Goal: Transaction & Acquisition: Purchase product/service

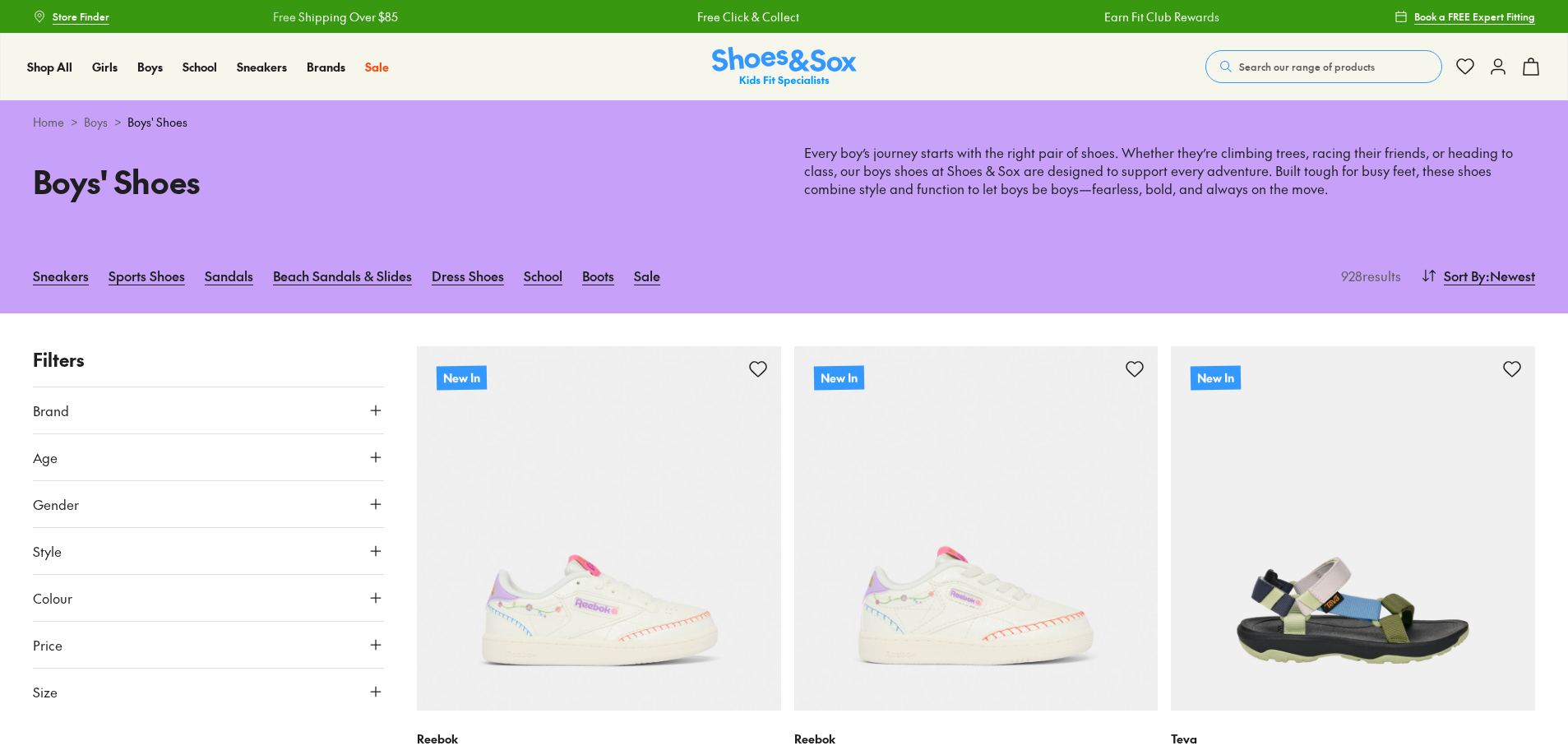
click at [327, 504] on button "Gender" at bounding box center [208, 505] width 351 height 46
click at [217, 558] on label "Boys" at bounding box center [209, 552] width 115 height 30
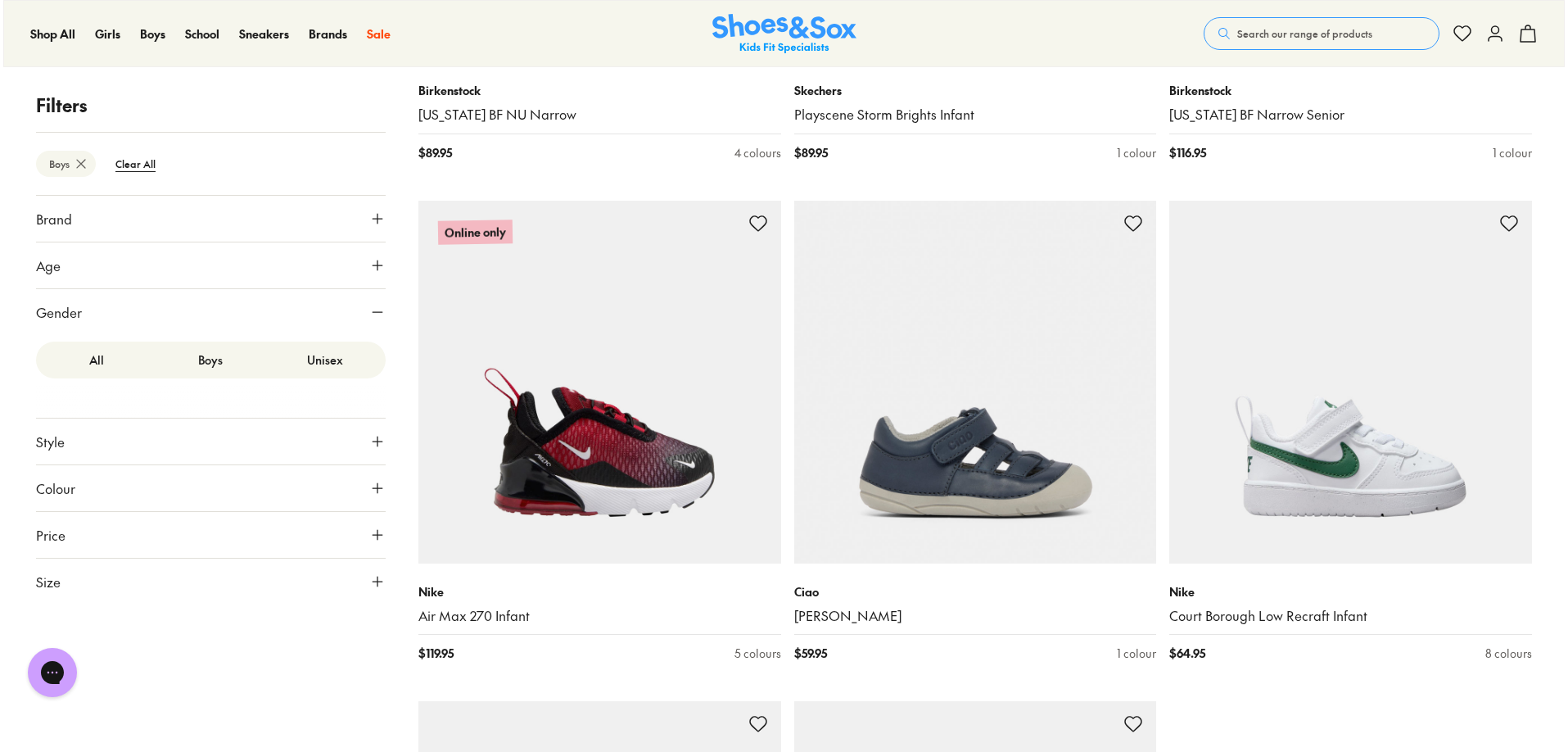
scroll to position [4666, 0]
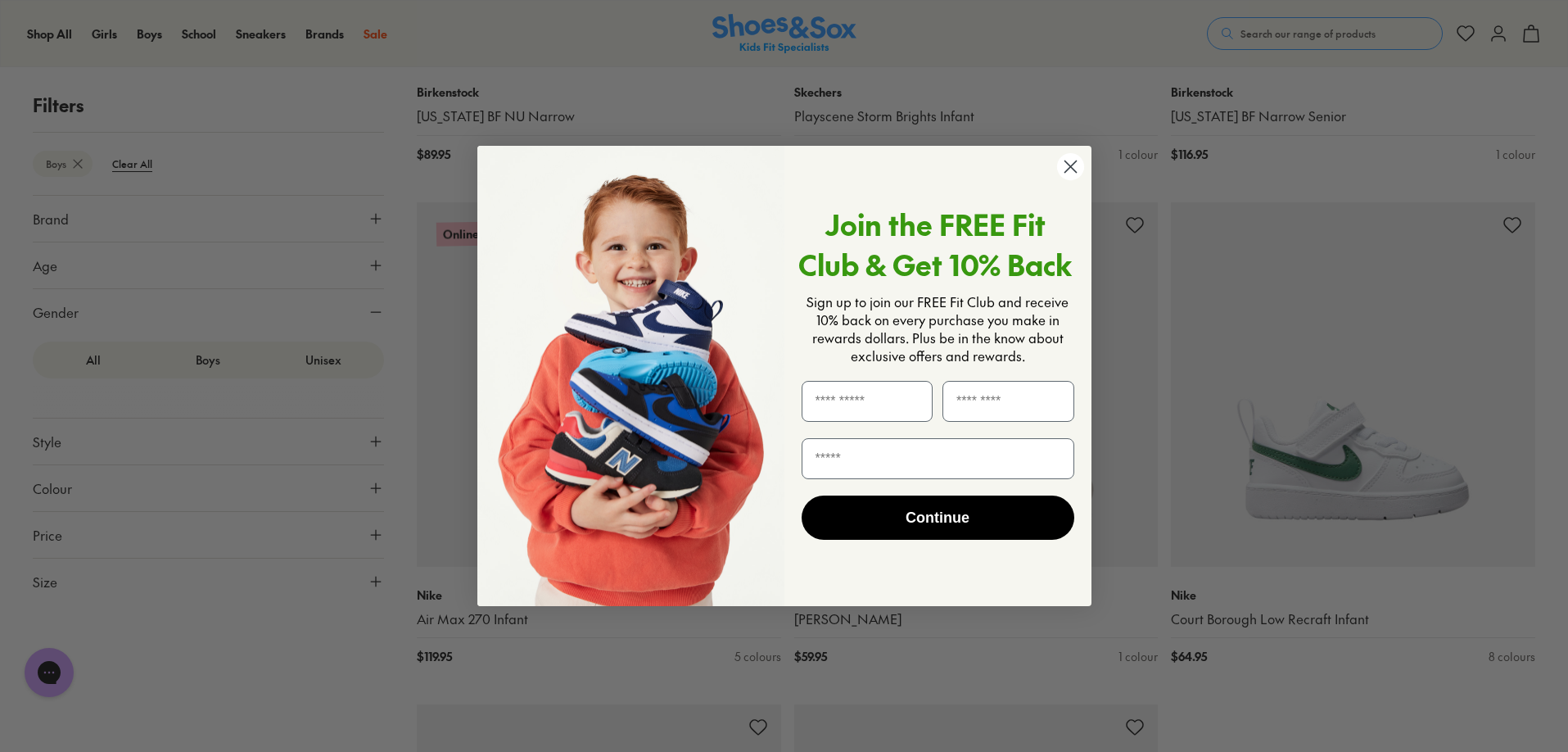
click at [1075, 162] on icon "Close dialog" at bounding box center [1069, 165] width 11 height 12
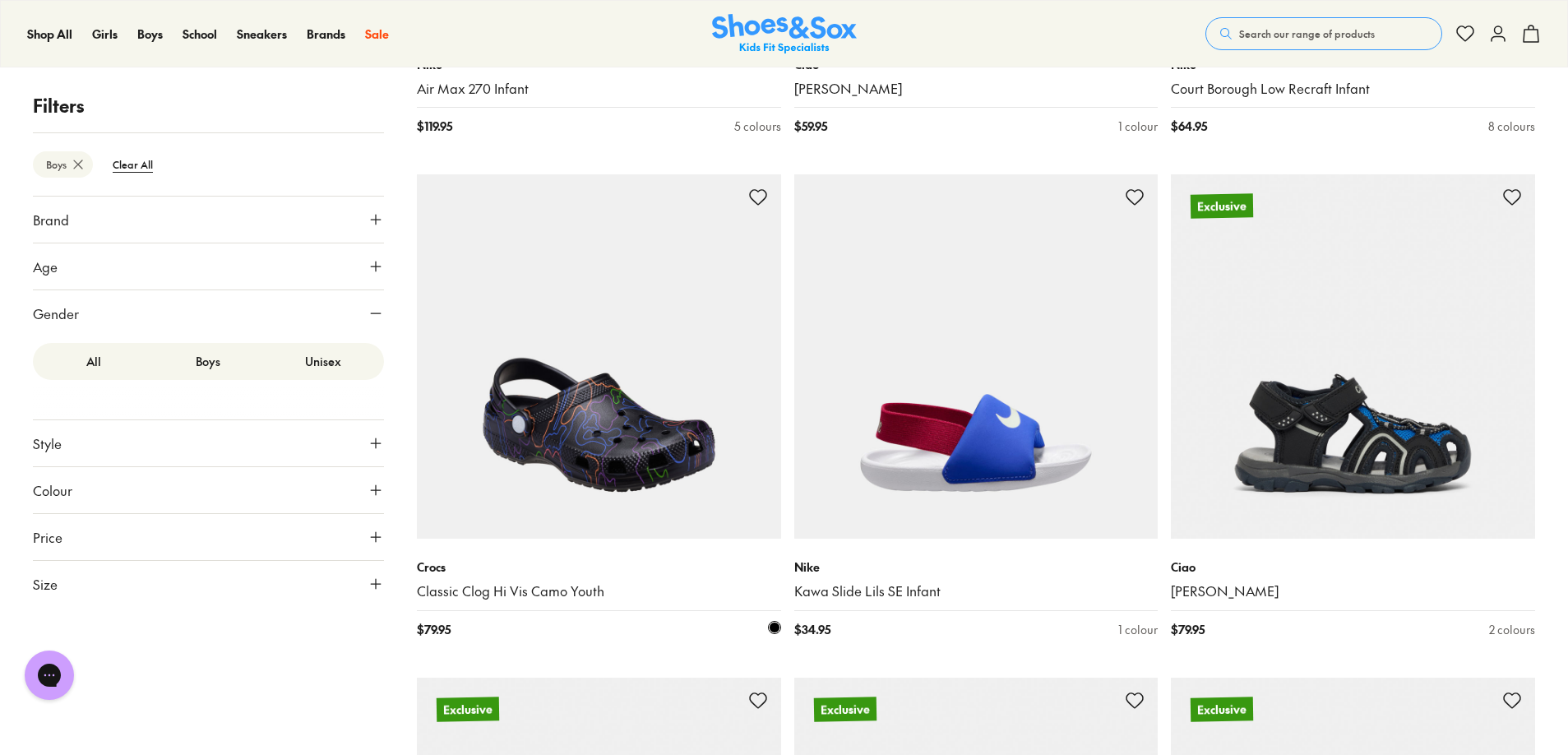
scroll to position [5575, 0]
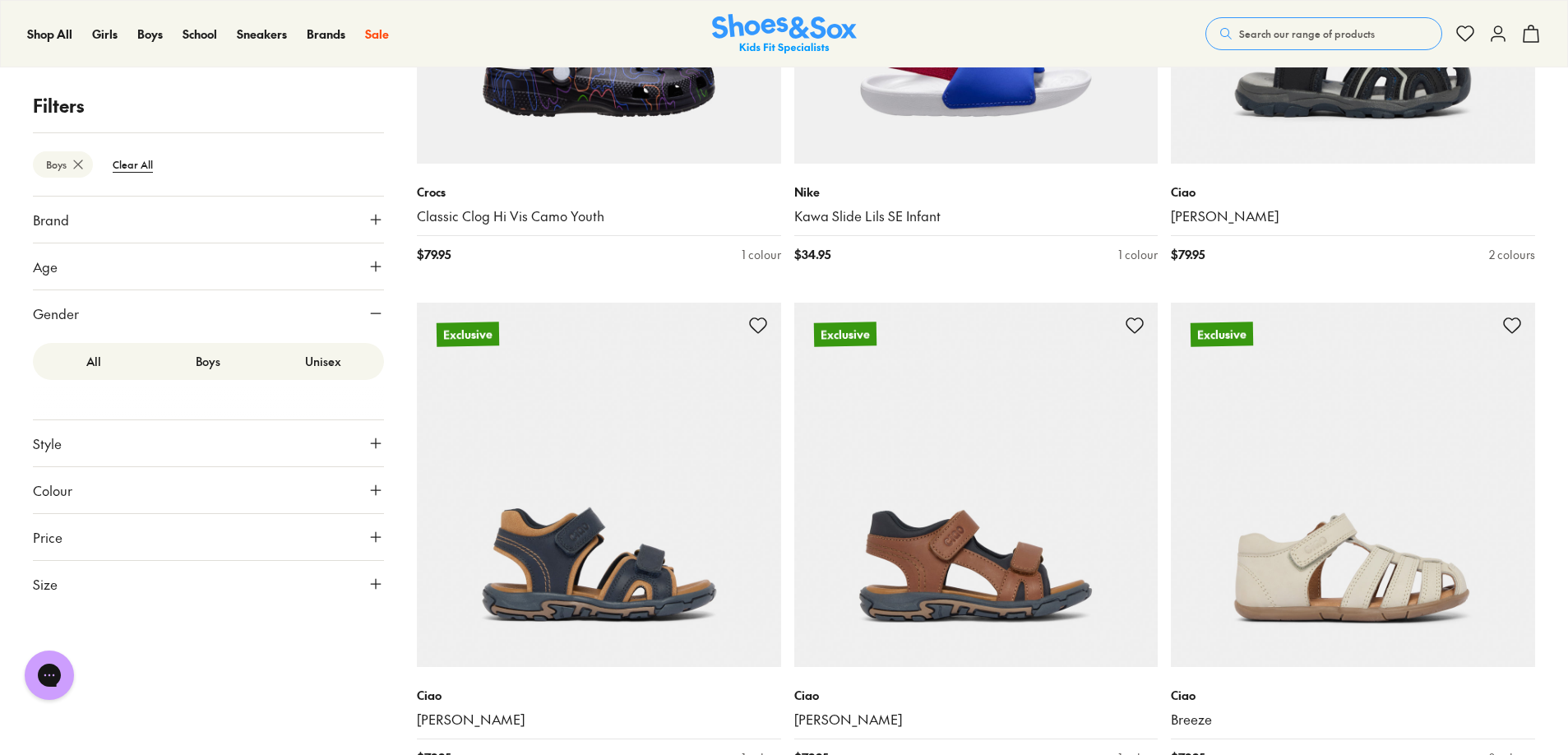
click at [382, 262] on icon at bounding box center [376, 266] width 17 height 17
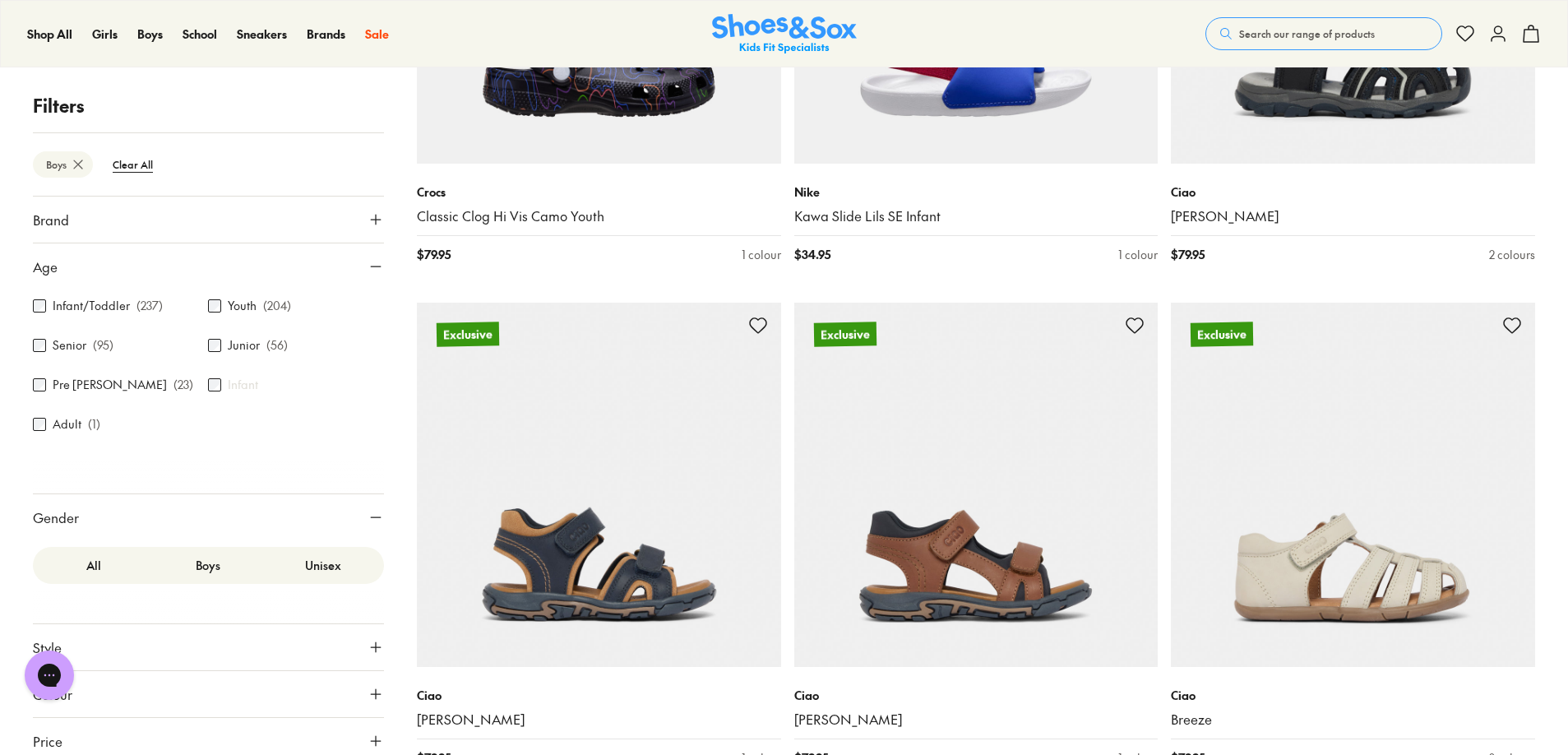
click at [268, 348] on p "( 56 )" at bounding box center [277, 346] width 21 height 17
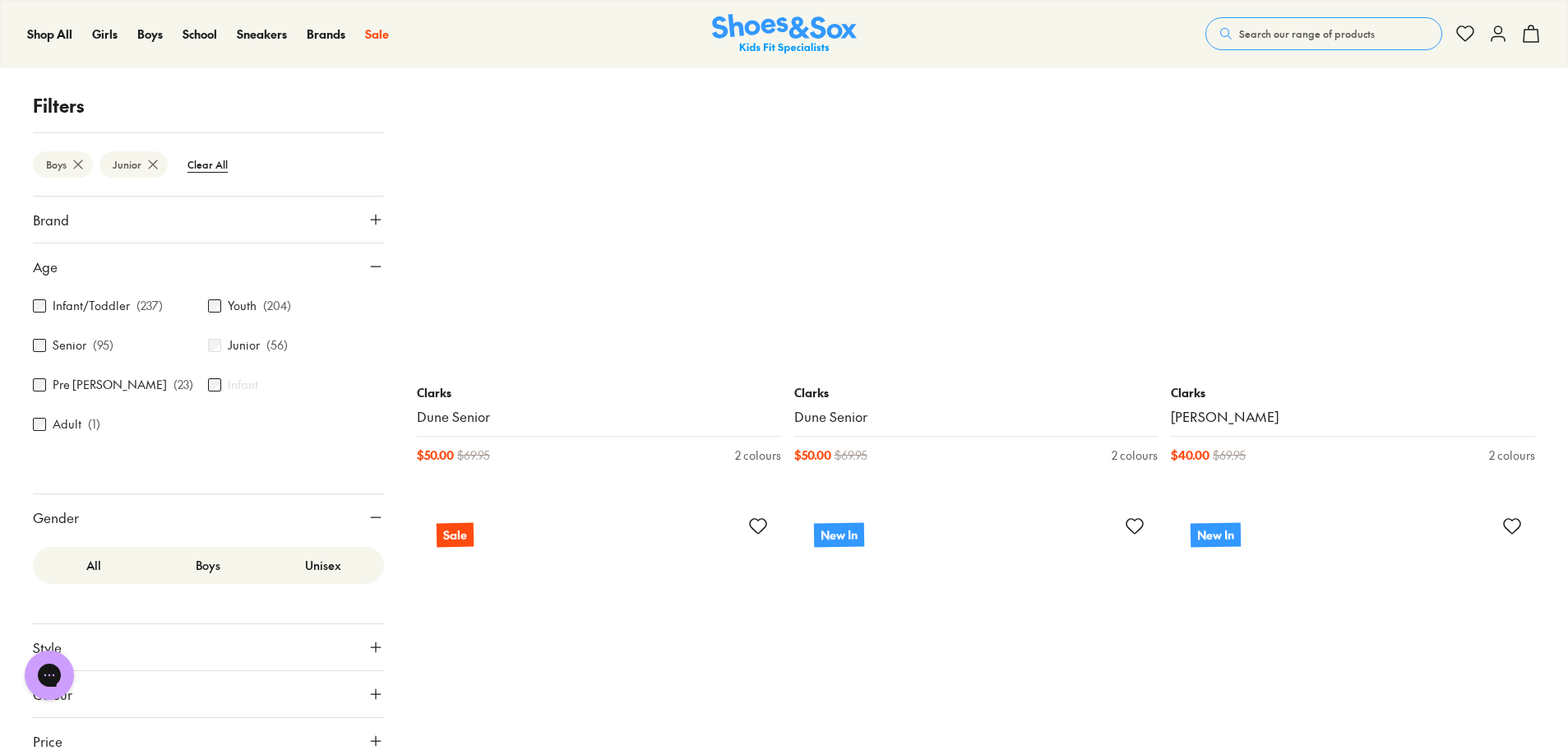
scroll to position [4029, 0]
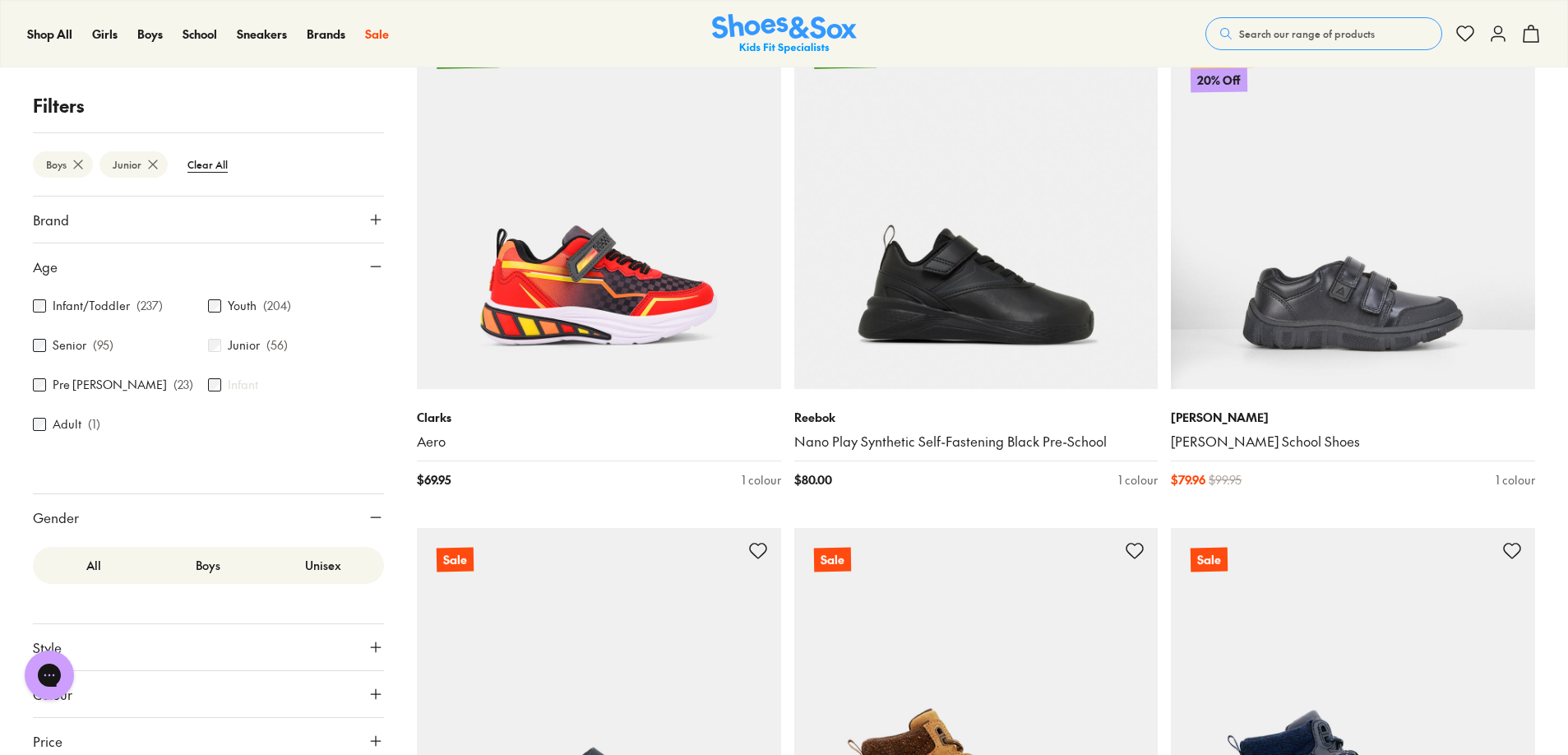
scroll to position [2342, 0]
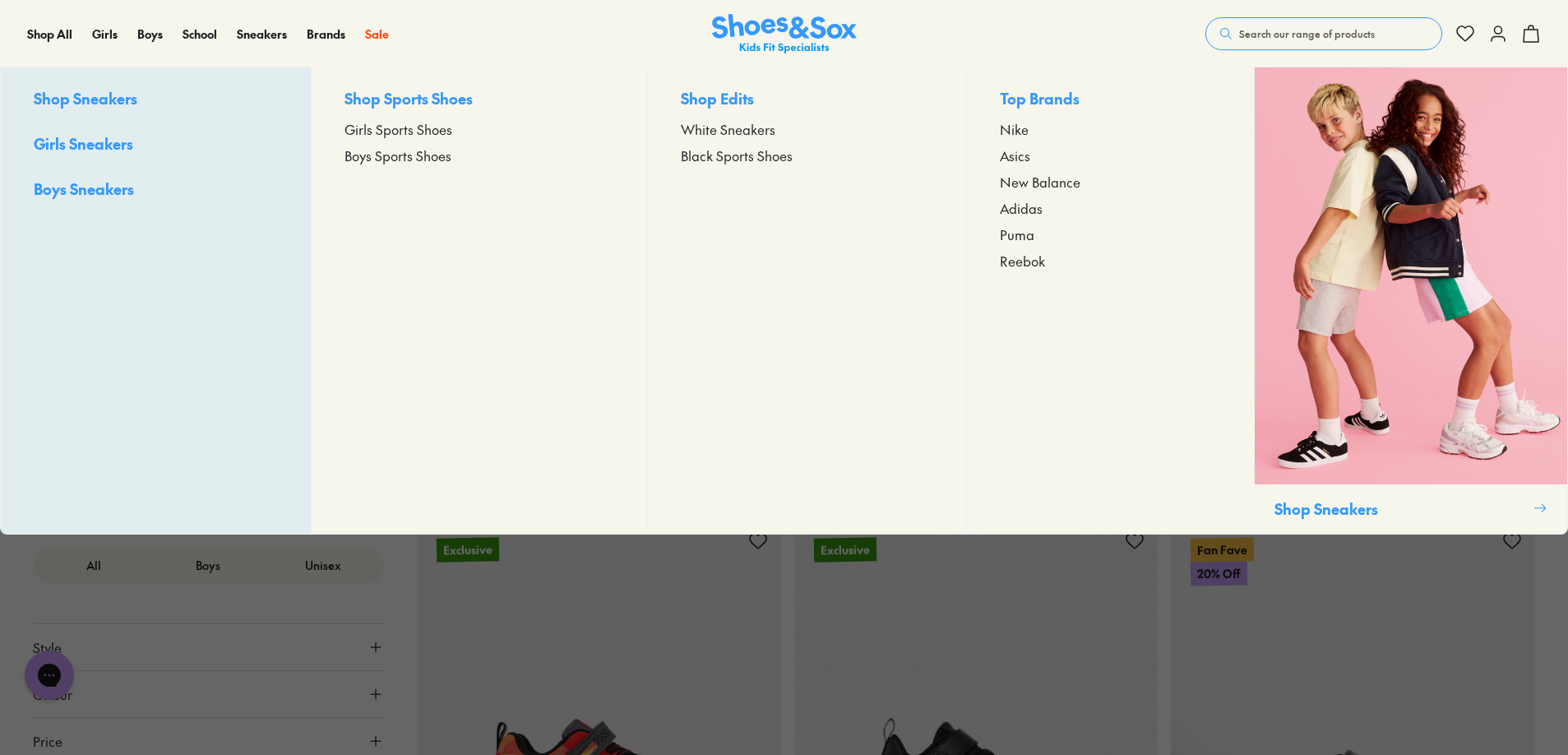
click at [109, 195] on span "Boys Sneakers" at bounding box center [84, 188] width 100 height 20
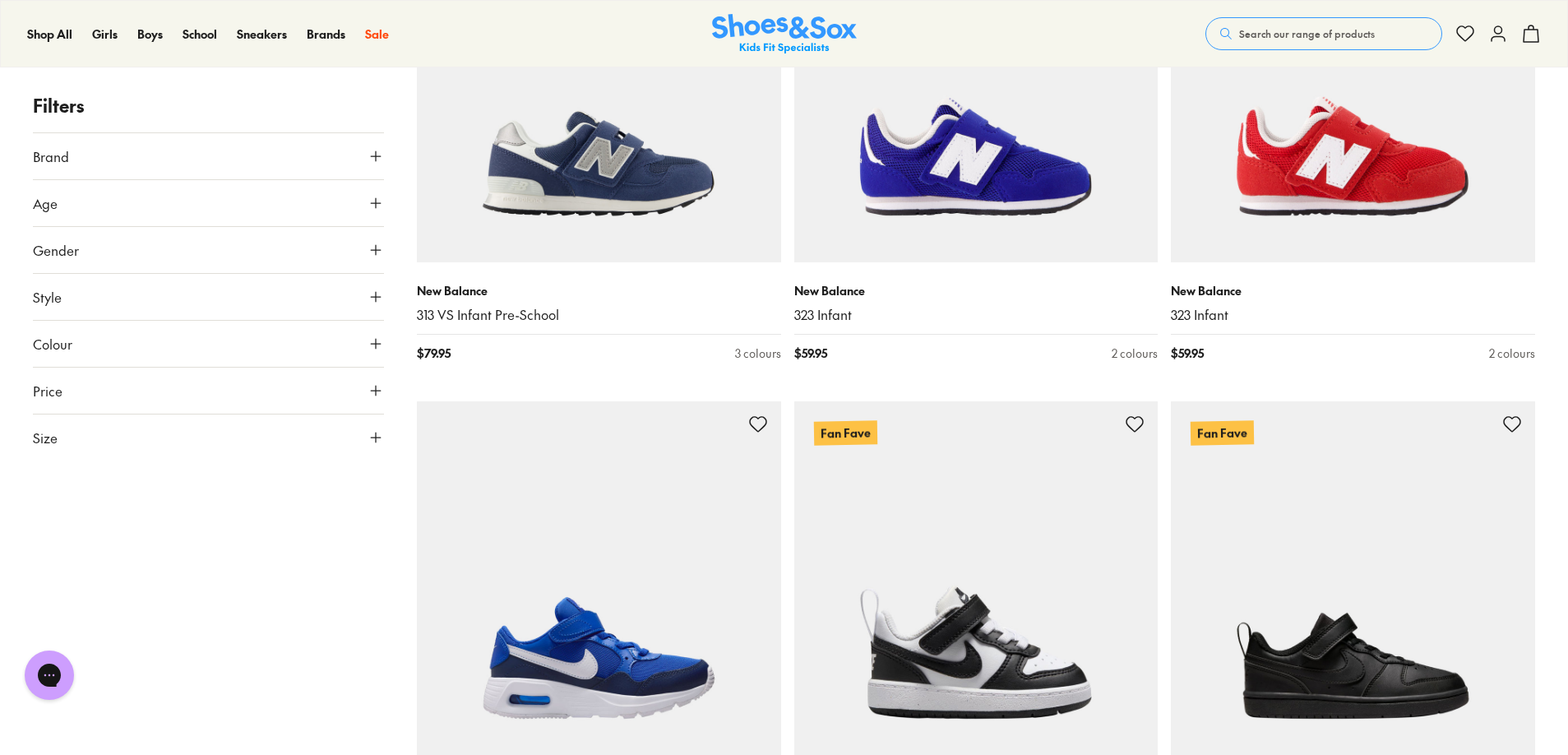
scroll to position [4767, 0]
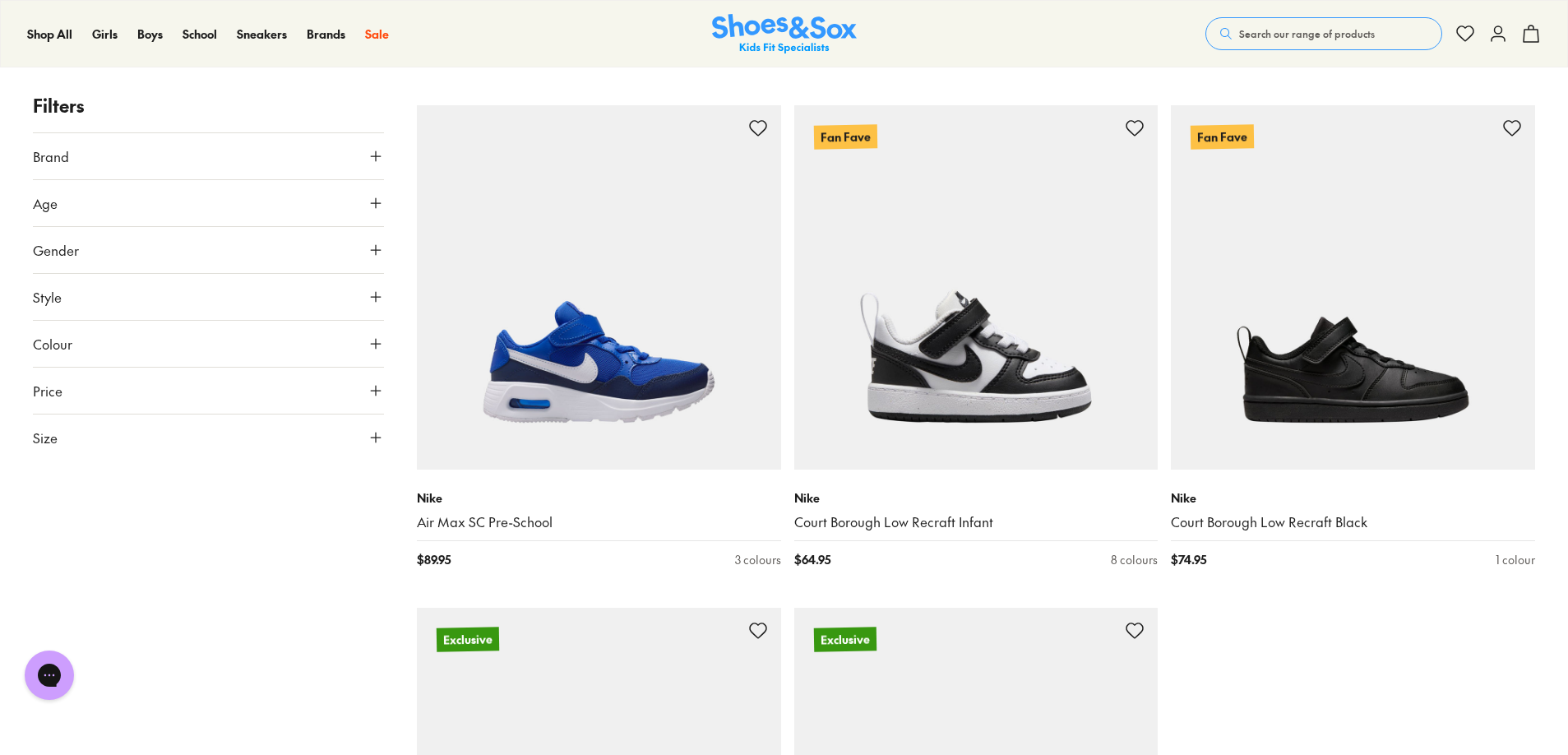
click at [373, 198] on icon at bounding box center [376, 203] width 17 height 17
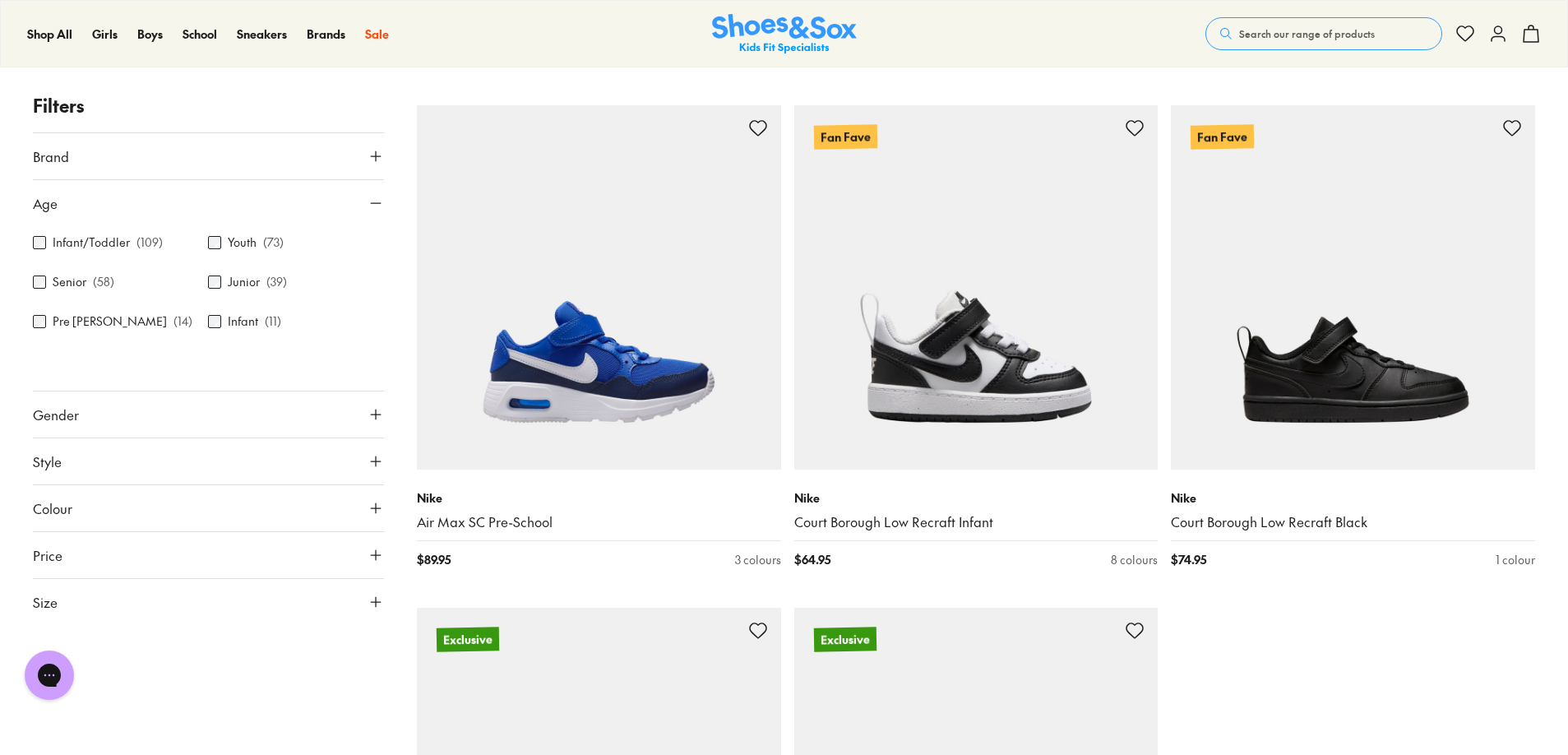
click at [207, 282] on div "Senior ( 58 )" at bounding box center [120, 282] width 175 height 20
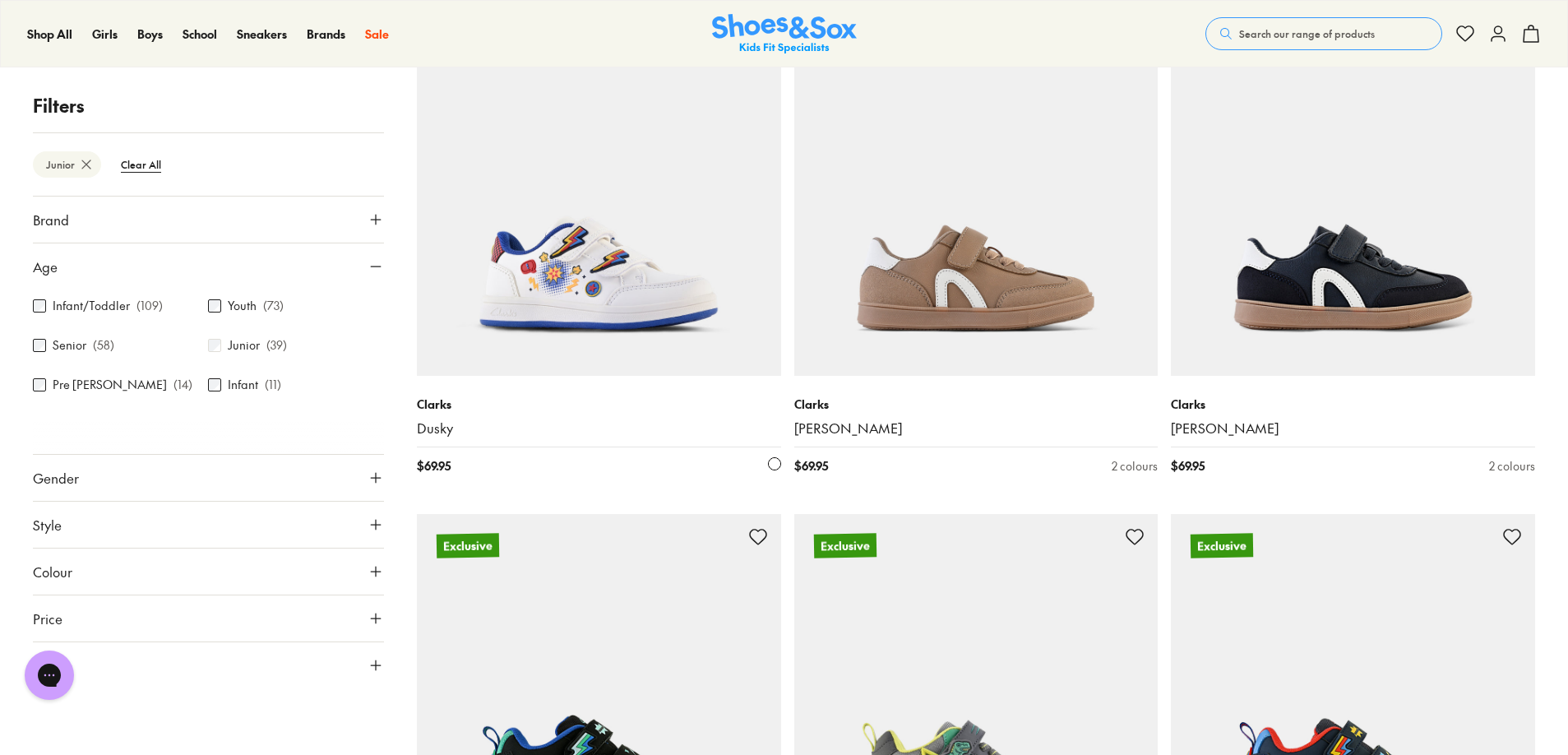
scroll to position [171, 0]
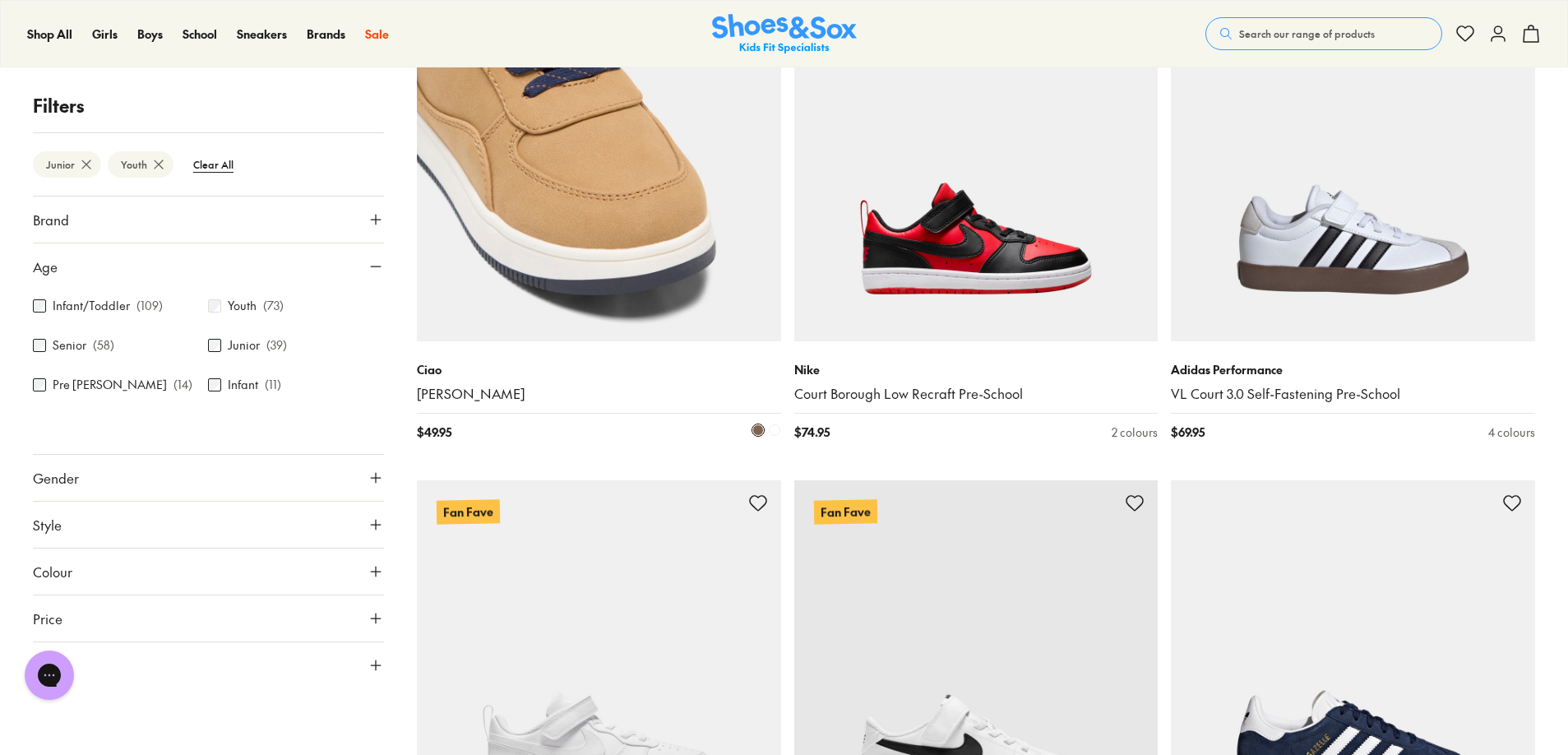
scroll to position [4610, 0]
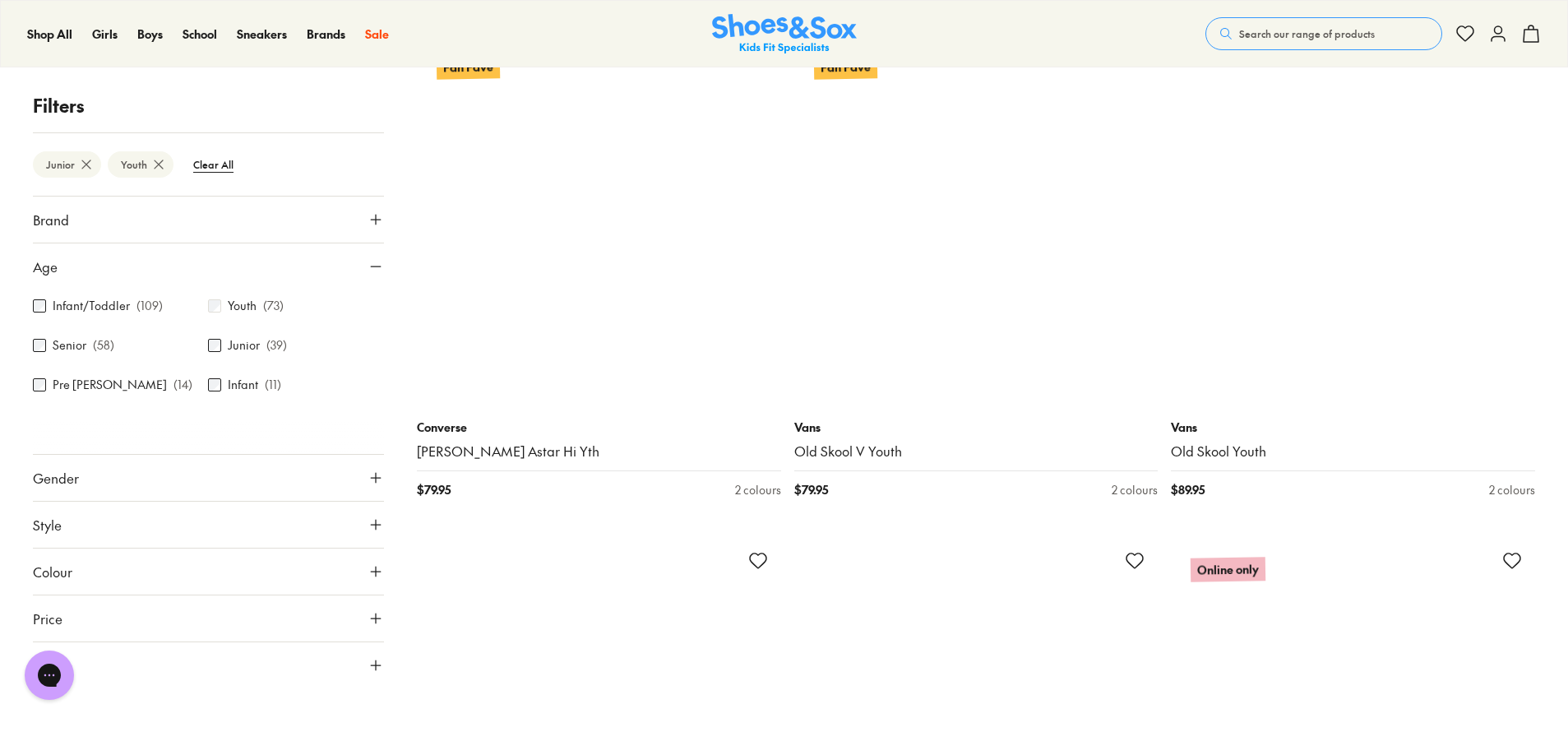
scroll to position [10037, 0]
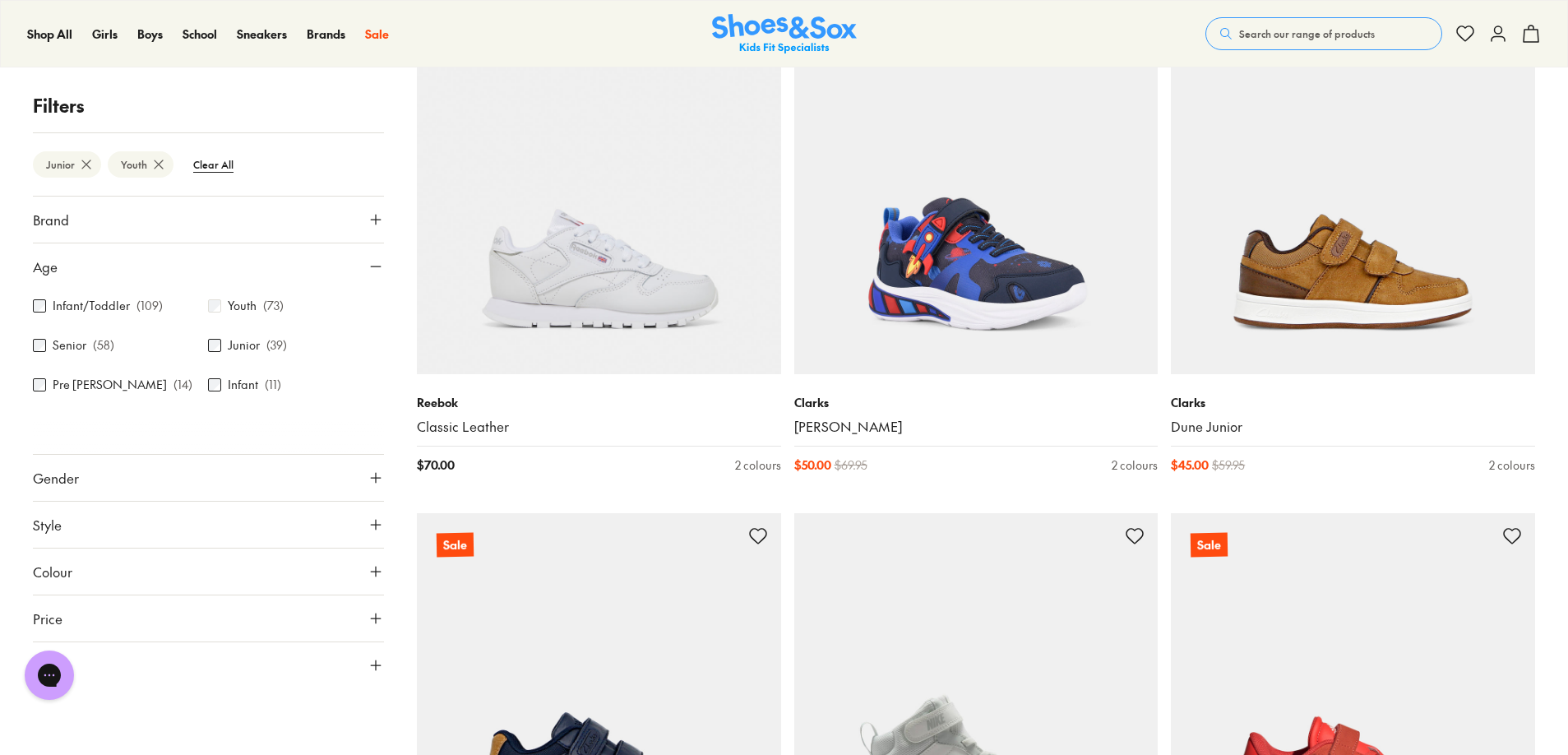
scroll to position [14230, 0]
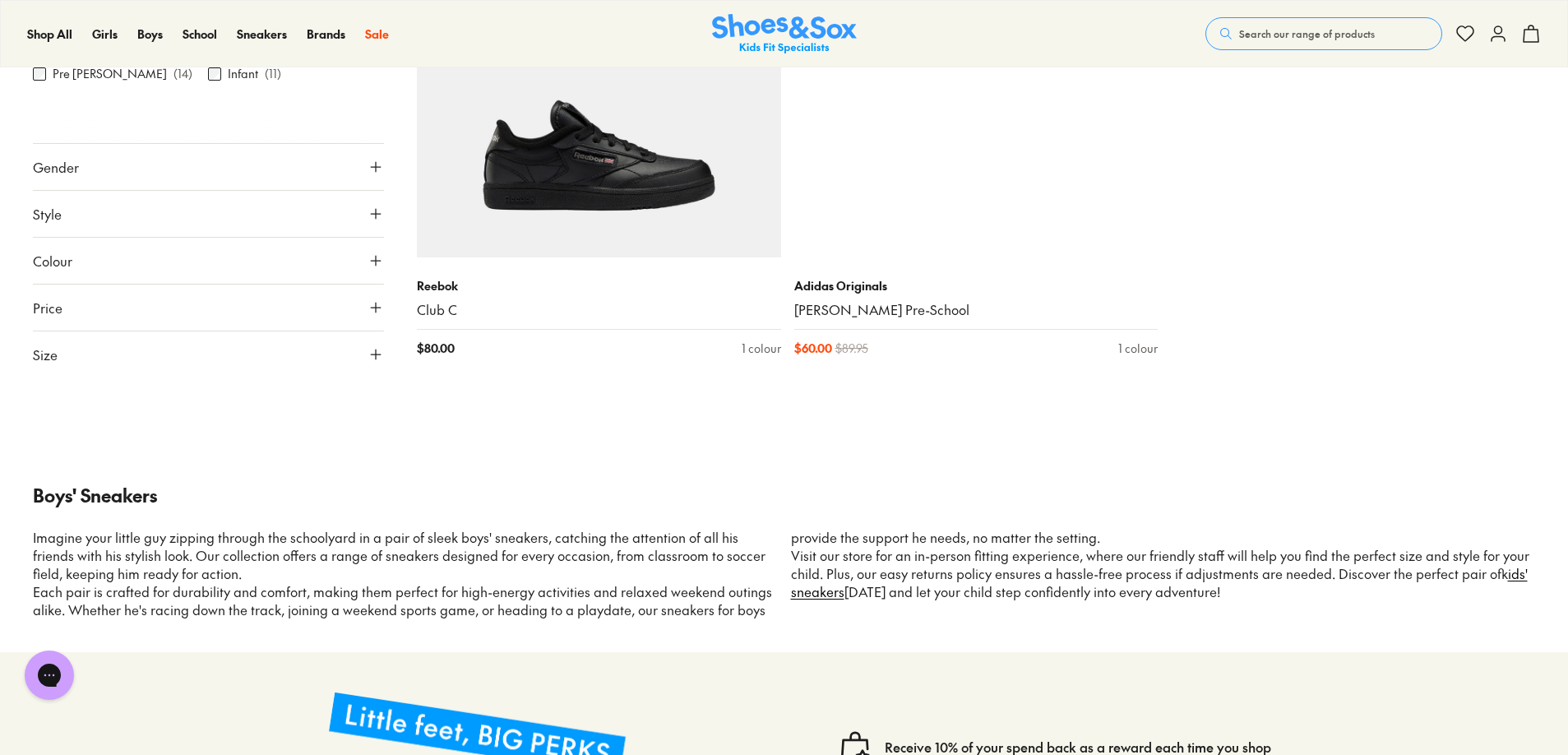
scroll to position [18918, 0]
